Goal: Task Accomplishment & Management: Manage account settings

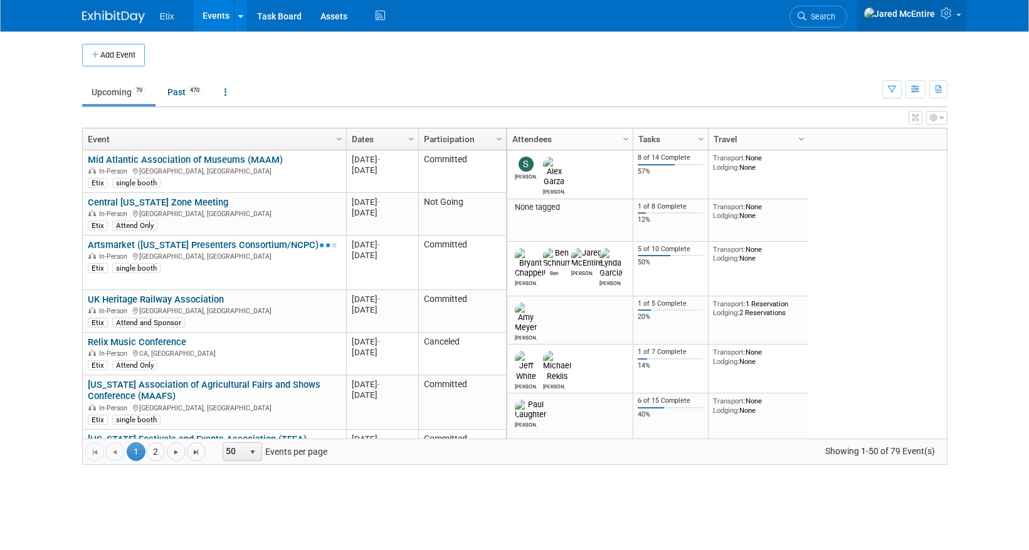
click at [954, 17] on icon at bounding box center [947, 13] width 14 height 11
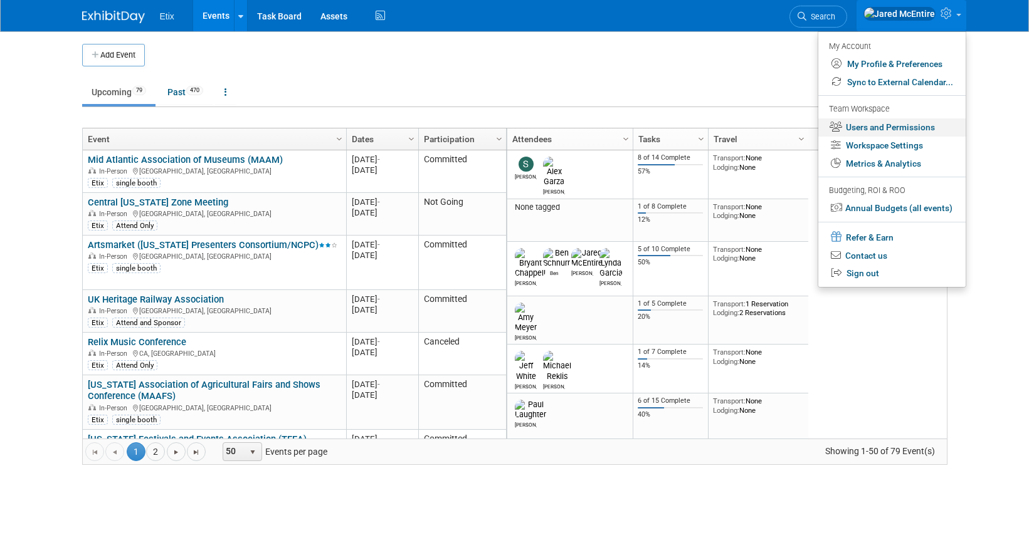
click at [878, 134] on link "Users and Permissions" at bounding box center [891, 127] width 147 height 18
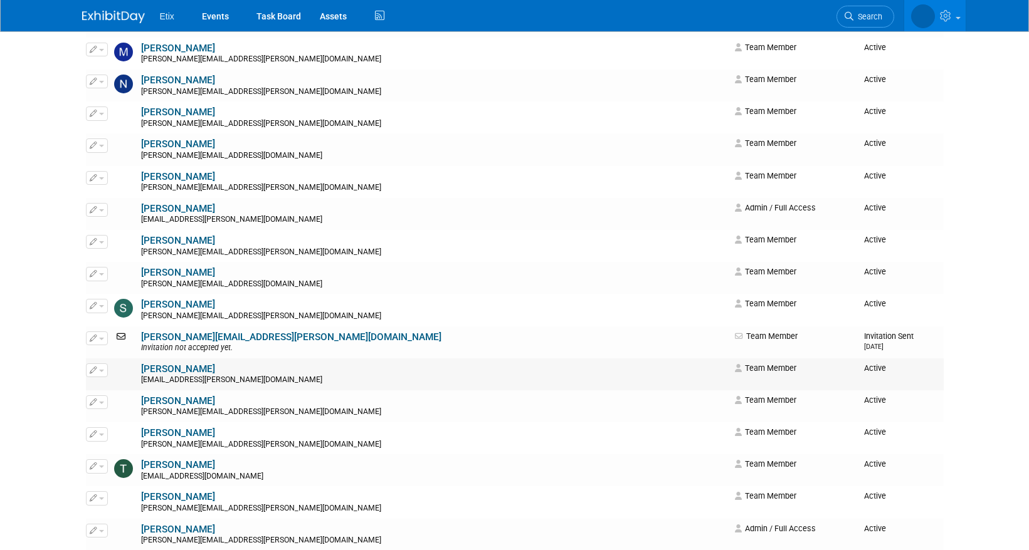
scroll to position [1460, 0]
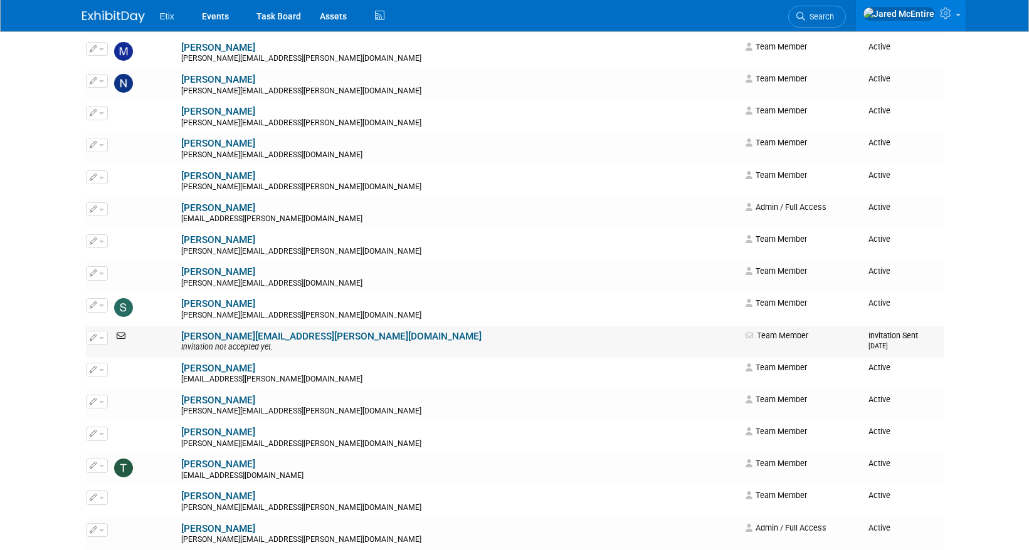
click at [98, 341] on button "button" at bounding box center [97, 338] width 22 height 14
click at [205, 318] on div "scott.sloyer@etix.com" at bounding box center [459, 316] width 557 height 10
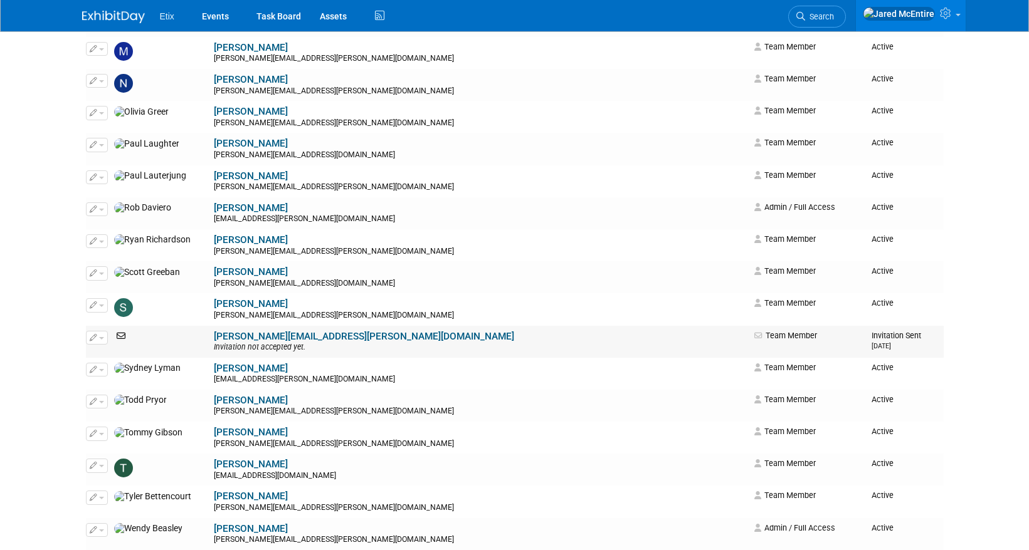
click at [118, 338] on icon at bounding box center [122, 336] width 16 height 9
click at [214, 335] on link "sonia.hupfeld-cousineau@etix.com" at bounding box center [364, 336] width 300 height 11
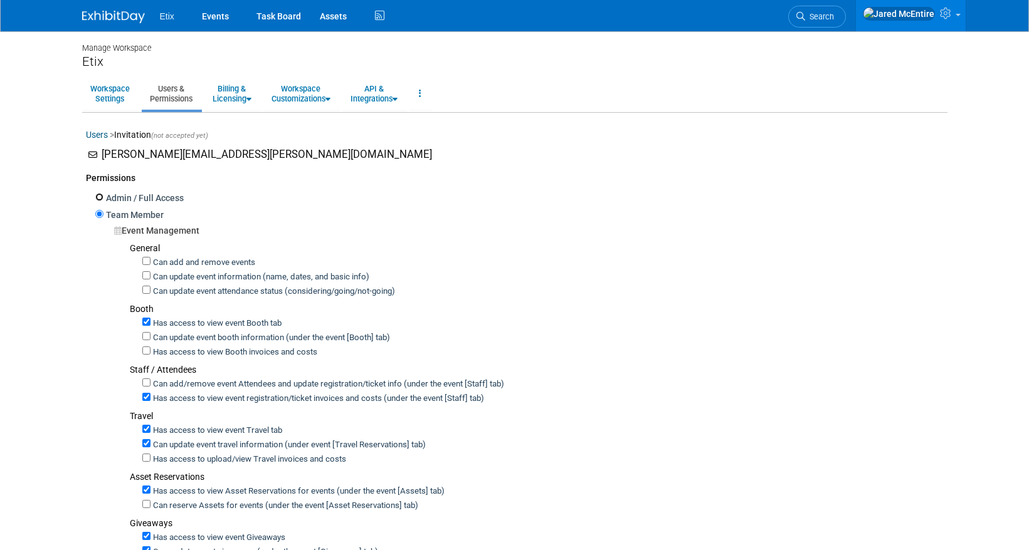
click at [99, 197] on input "Admin / Full Access" at bounding box center [99, 197] width 8 height 8
radio input "true"
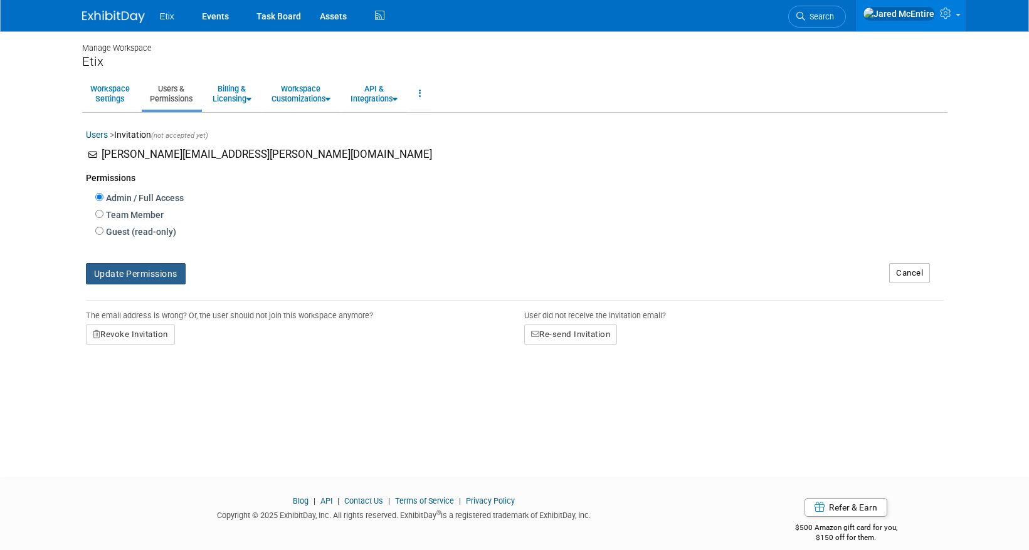
click at [163, 273] on button "Update Permissions" at bounding box center [136, 273] width 100 height 21
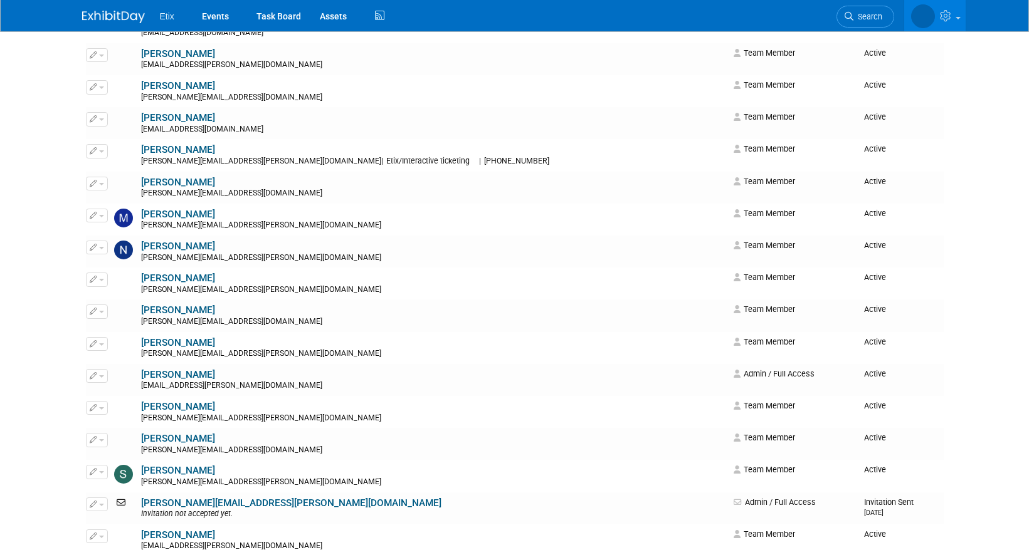
scroll to position [1474, 0]
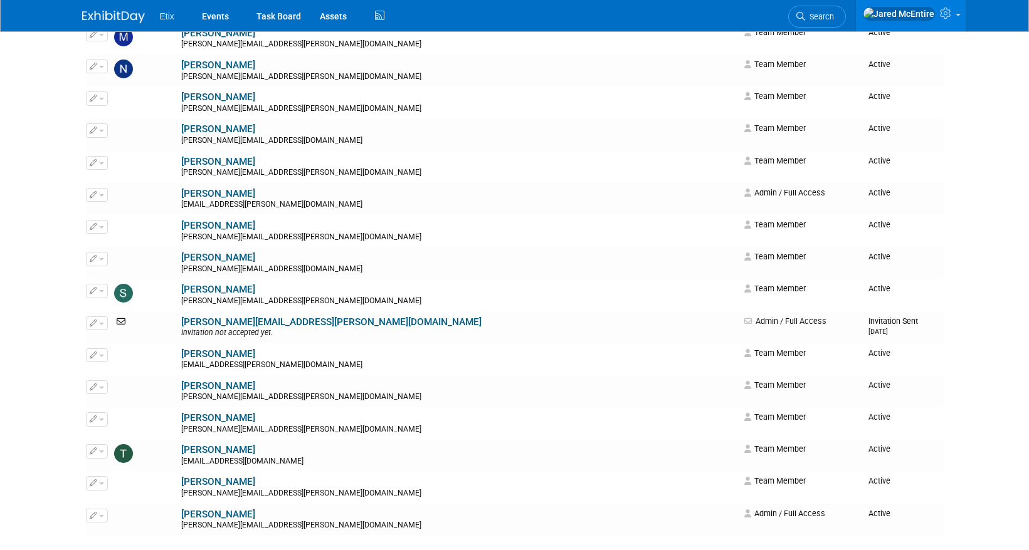
click at [223, 322] on link "[PERSON_NAME][EMAIL_ADDRESS][PERSON_NAME][DOMAIN_NAME]" at bounding box center [331, 322] width 300 height 11
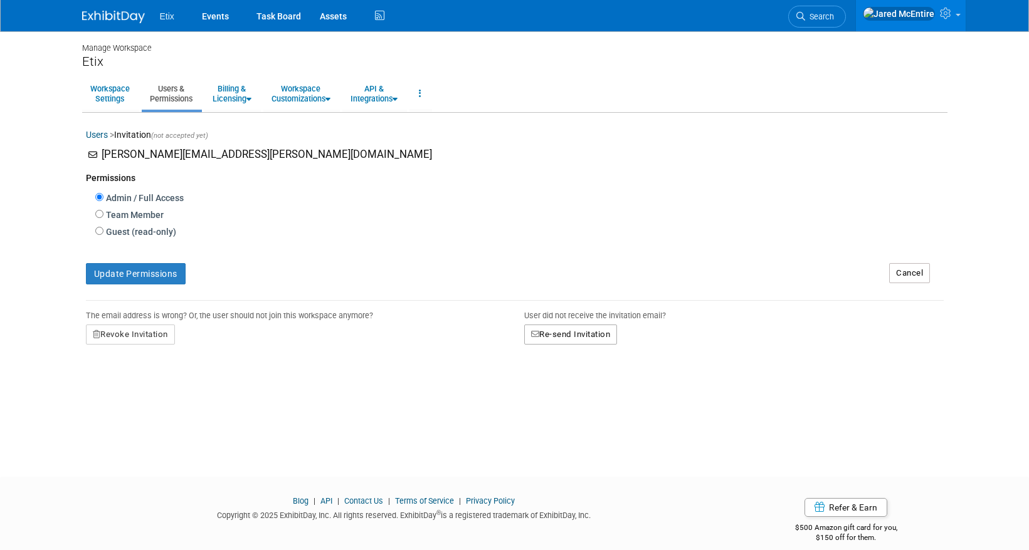
click at [568, 333] on button "Re-send Invitation" at bounding box center [570, 335] width 93 height 20
